Goal: Task Accomplishment & Management: Use online tool/utility

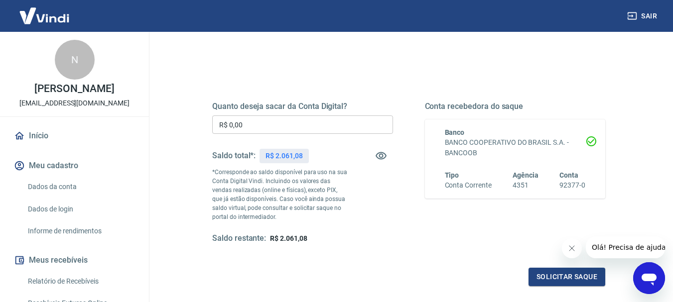
scroll to position [100, 0]
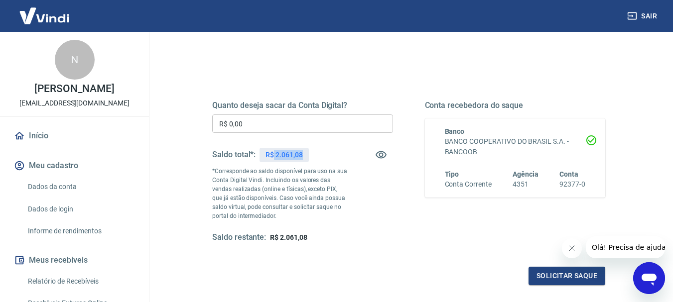
drag, startPoint x: 274, startPoint y: 157, endPoint x: 312, endPoint y: 153, distance: 38.0
click at [312, 153] on div "Saldo total*: R$ 2.061,08" at bounding box center [302, 155] width 181 height 24
copy p "2.061,08"
click at [294, 131] on input "R$ 0,00" at bounding box center [302, 124] width 181 height 18
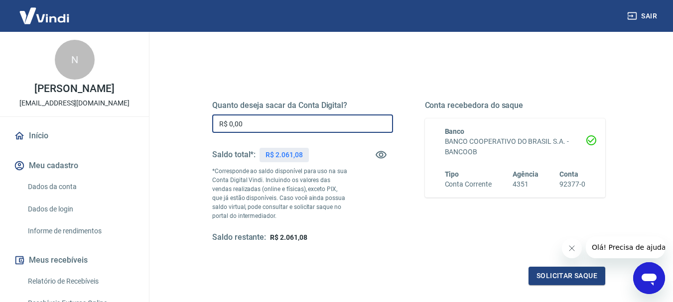
click at [294, 131] on input "R$ 0,00" at bounding box center [302, 124] width 181 height 18
paste input "2.061,08"
type input "R$ 2.061,08"
click at [570, 278] on button "Solicitar saque" at bounding box center [566, 276] width 77 height 18
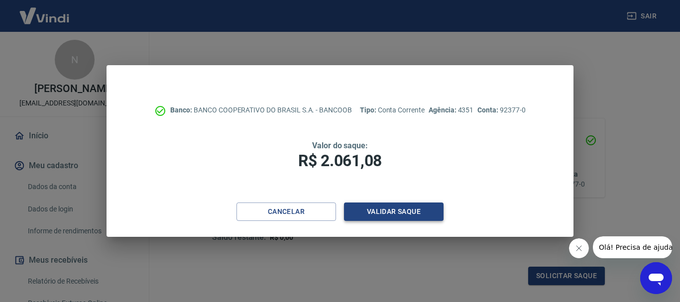
click at [406, 216] on button "Validar saque" at bounding box center [394, 212] width 100 height 18
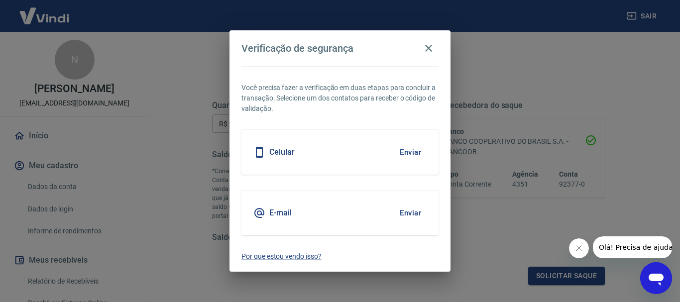
drag, startPoint x: 419, startPoint y: 163, endPoint x: 414, endPoint y: 157, distance: 7.5
click at [417, 160] on div "Celular Enviar" at bounding box center [340, 152] width 197 height 45
click at [413, 155] on button "Enviar" at bounding box center [410, 152] width 32 height 21
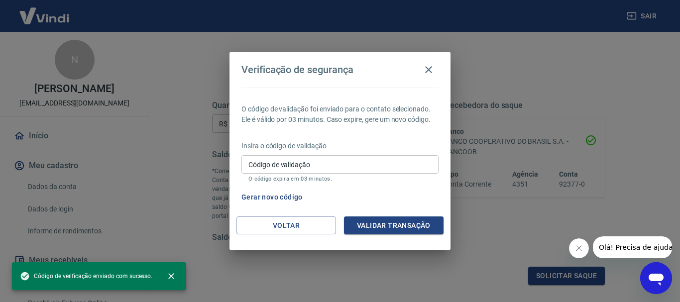
click at [412, 153] on div "Insira o código de validação Código de validação Código de validação O código e…" at bounding box center [340, 162] width 197 height 43
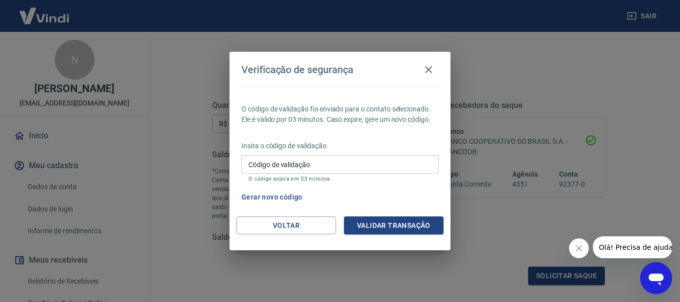
click at [390, 164] on input "Código de validação" at bounding box center [340, 164] width 197 height 18
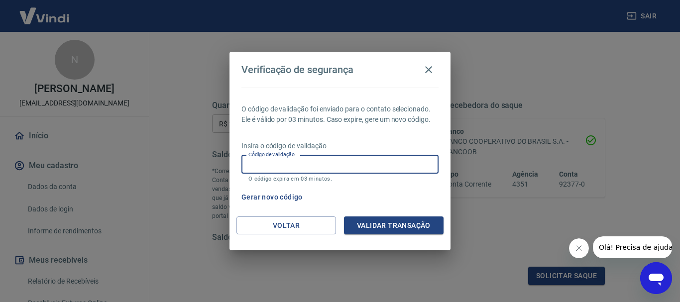
click at [389, 165] on input "Código de validação" at bounding box center [340, 164] width 197 height 18
click at [320, 159] on input "Código de validação" at bounding box center [340, 164] width 197 height 18
click at [322, 165] on input "Código de validação" at bounding box center [340, 164] width 197 height 18
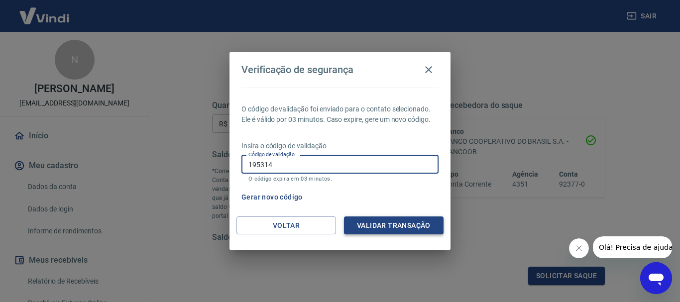
type input "195314"
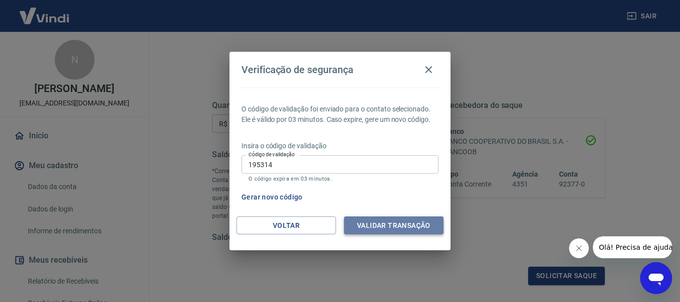
click at [420, 228] on button "Validar transação" at bounding box center [394, 226] width 100 height 18
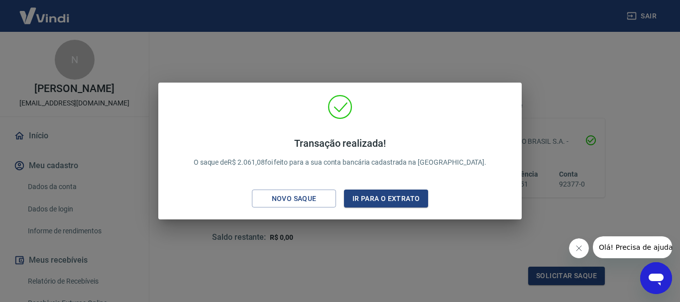
click at [311, 202] on div "Novo saque" at bounding box center [294, 199] width 69 height 12
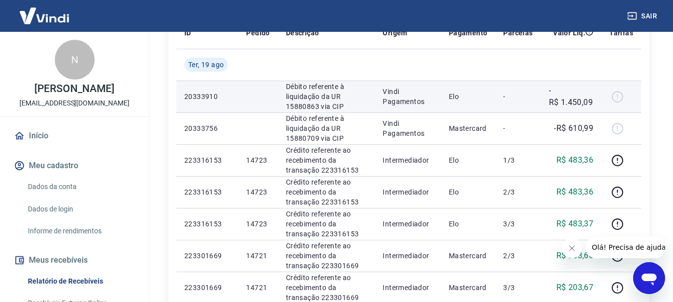
scroll to position [199, 0]
